Goal: Ask a question: Seek information or help from site administrators or community

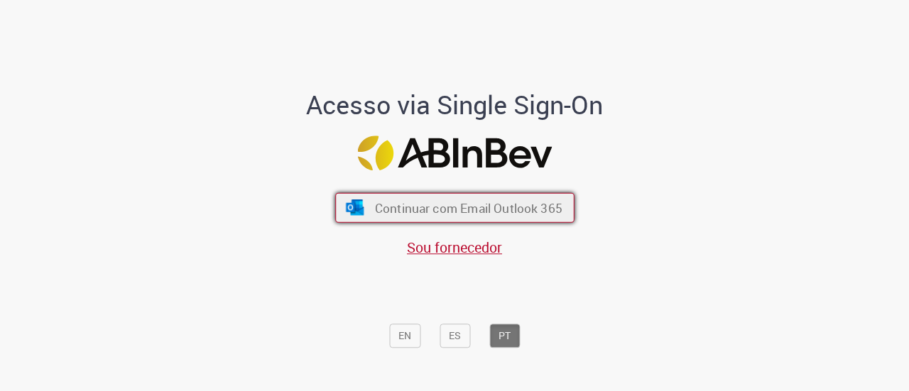
click at [416, 202] on span "Continuar com Email Outlook 365" at bounding box center [467, 207] width 187 height 16
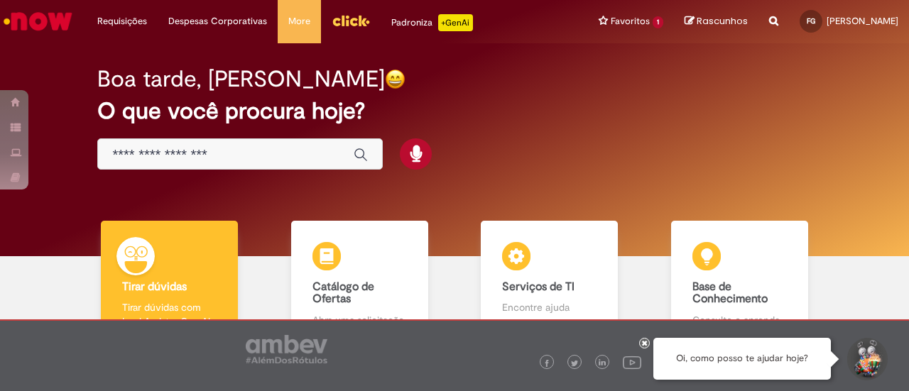
click at [765, 356] on div "Oi, como posso te ajudar hoje?" at bounding box center [741, 359] width 177 height 42
click at [860, 354] on button "Iniciar Conversa de Suporte" at bounding box center [866, 359] width 43 height 43
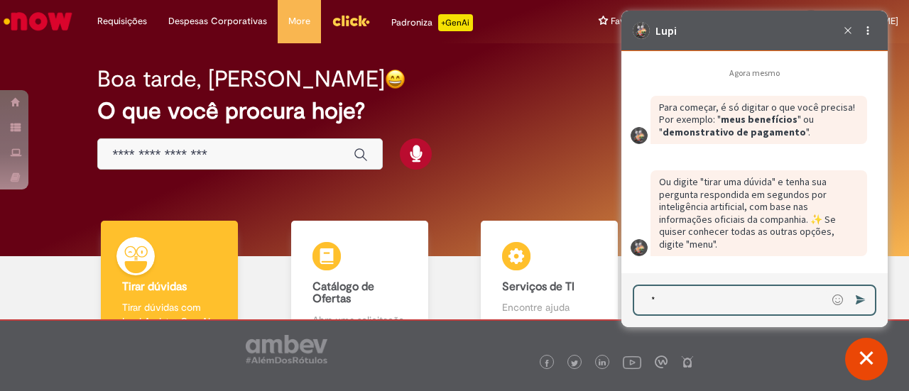
scroll to position [2992, 0]
type textarea "**********"
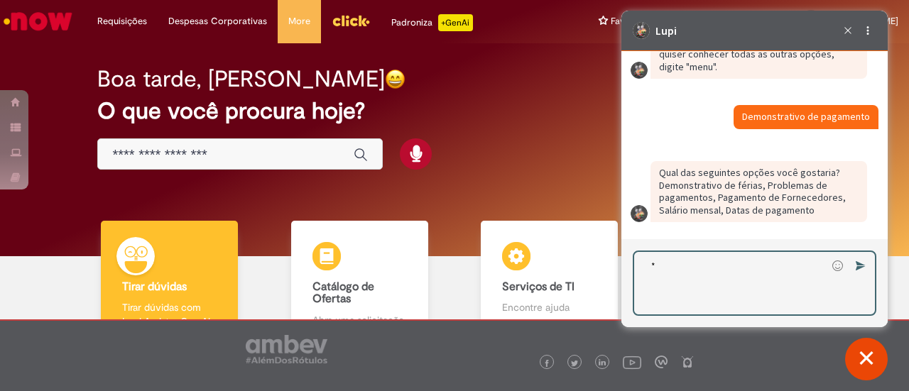
scroll to position [3135, 0]
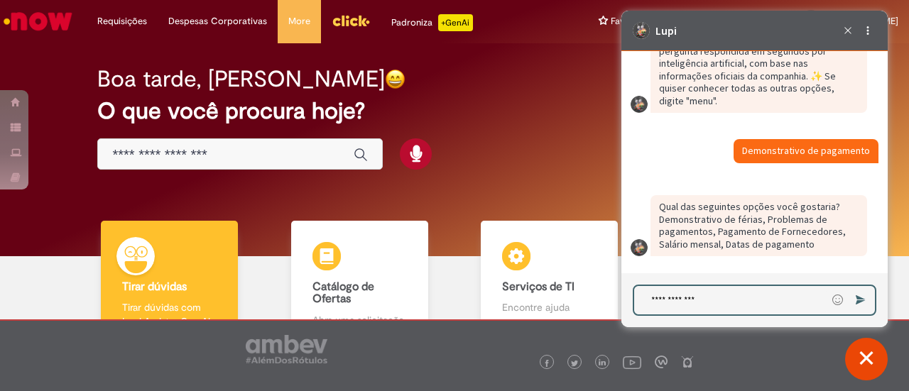
type textarea "**********"
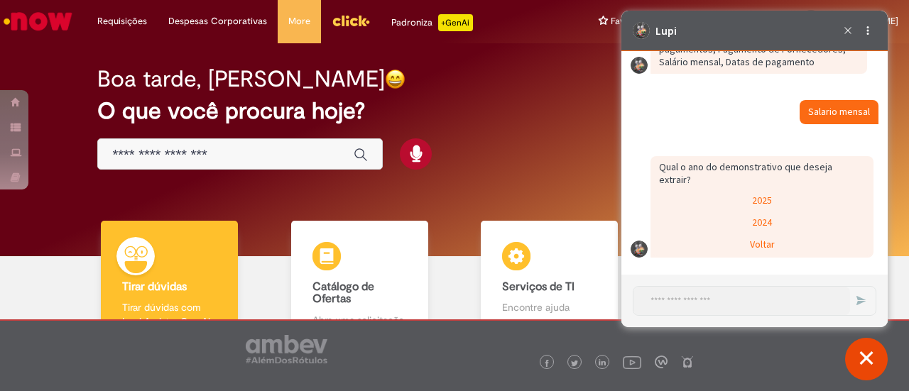
scroll to position [3305, 0]
click at [797, 207] on div "2025" at bounding box center [762, 201] width 220 height 21
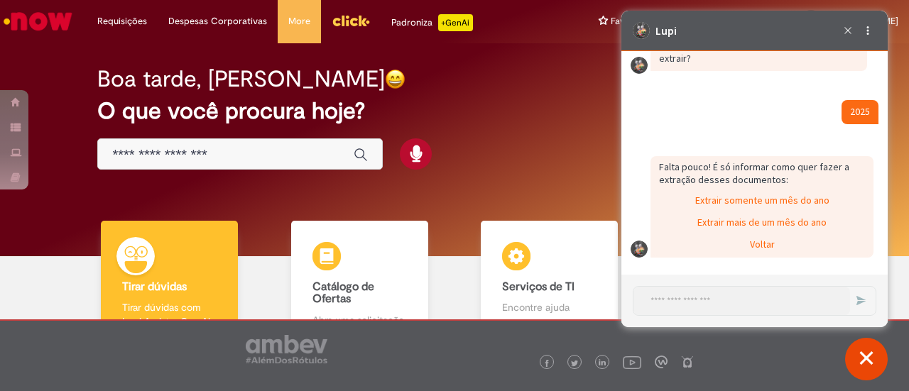
scroll to position [3439, 0]
click at [704, 207] on div "Extrair somente um mês do ano" at bounding box center [762, 201] width 220 height 21
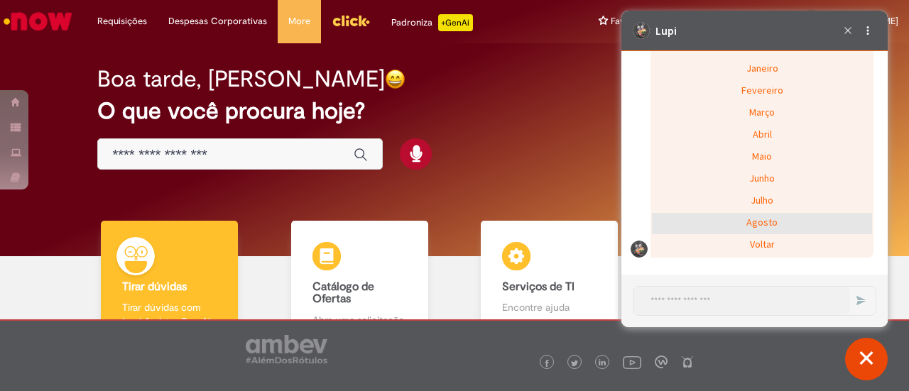
scroll to position [3693, 0]
click at [735, 218] on div "Agosto" at bounding box center [762, 223] width 220 height 21
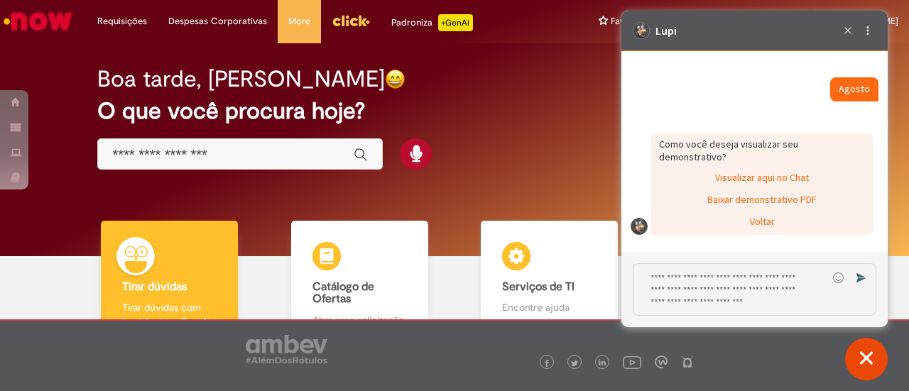
scroll to position [3670, 0]
click at [736, 212] on div "Baixar demonstrativo PDF" at bounding box center [762, 200] width 220 height 21
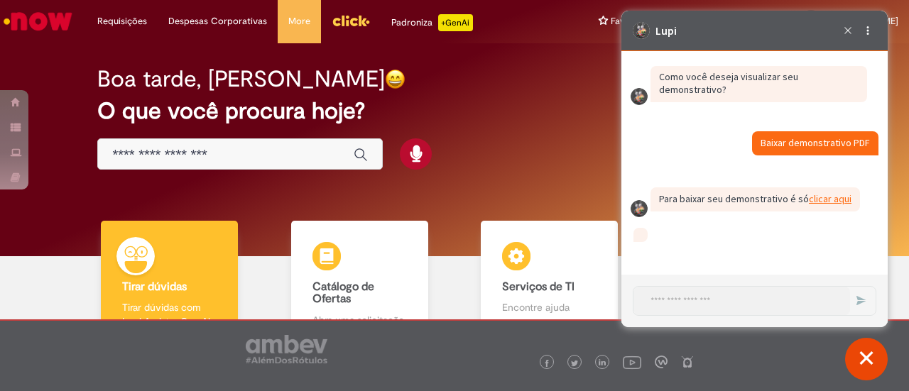
scroll to position [3811, 0]
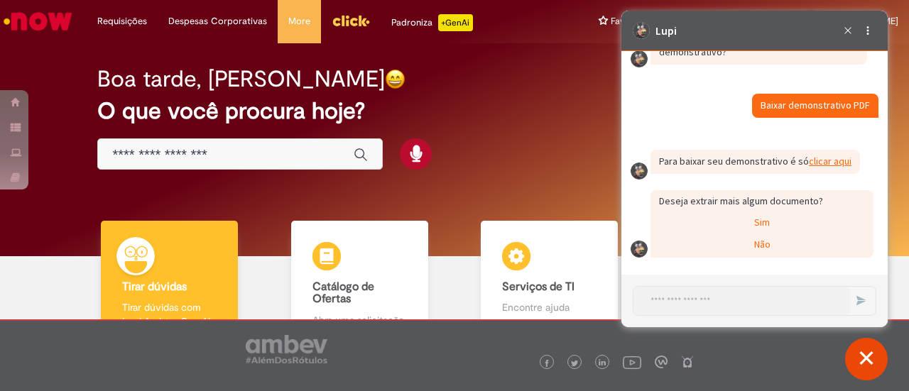
click at [826, 165] on link "clicar aqui (abre em uma nova guia)" at bounding box center [830, 161] width 43 height 13
